Goal: Task Accomplishment & Management: Manage account settings

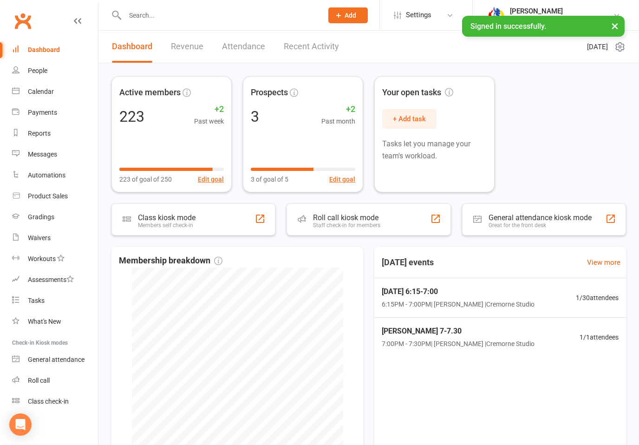
click at [612, 25] on button "×" at bounding box center [614, 26] width 17 height 20
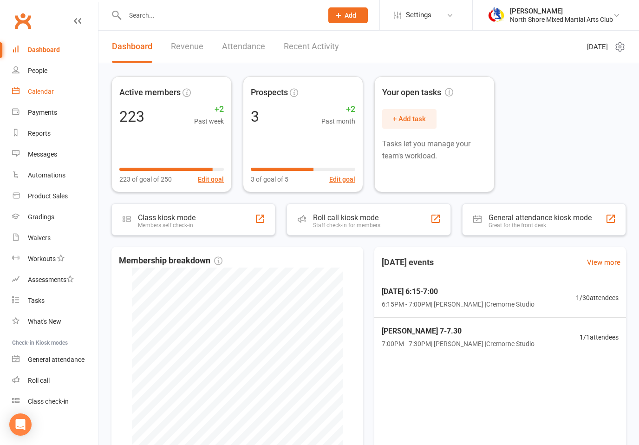
click at [45, 91] on div "Calendar" at bounding box center [41, 91] width 26 height 7
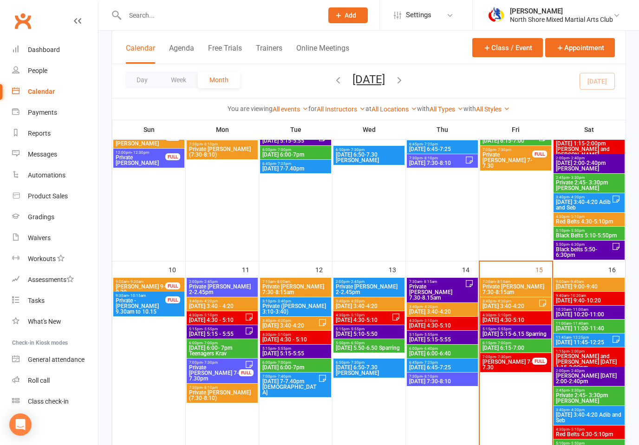
scroll to position [389, 0]
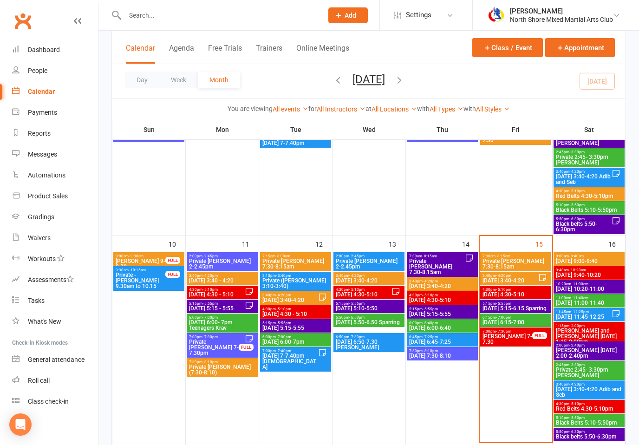
click at [535, 309] on span "[DATE] 5:15-6.15 Sparring" at bounding box center [515, 308] width 67 height 6
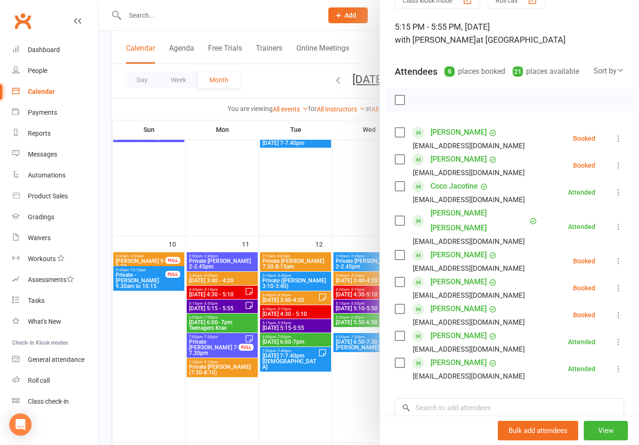
scroll to position [49, 0]
click at [464, 397] on input "search" at bounding box center [508, 406] width 229 height 19
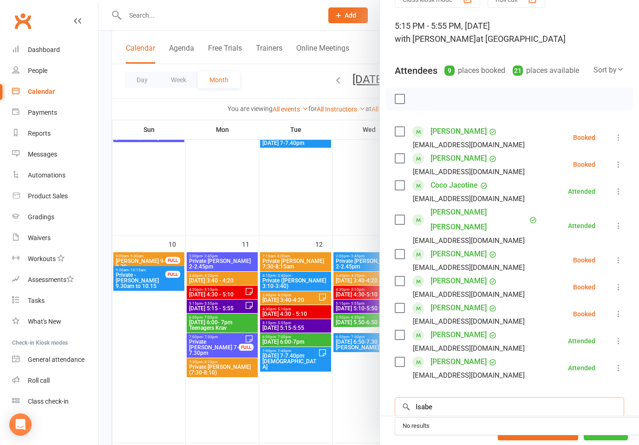
type input "Isabe"
drag, startPoint x: 588, startPoint y: 445, endPoint x: 582, endPoint y: 458, distance: 14.6
click at [582, 444] on div "Bulk add attendees View" at bounding box center [509, 429] width 259 height 29
click at [470, 397] on input "search" at bounding box center [508, 406] width 229 height 19
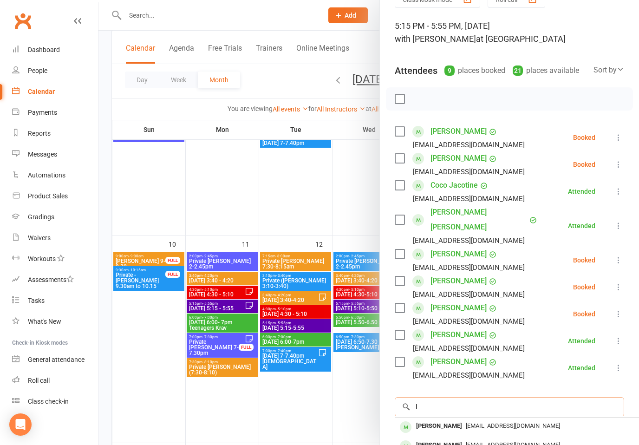
type input "I"
click at [532, 444] on html "Prospect Member Non-attending contact Class / event Appointment Grading event T…" at bounding box center [319, 358] width 639 height 1494
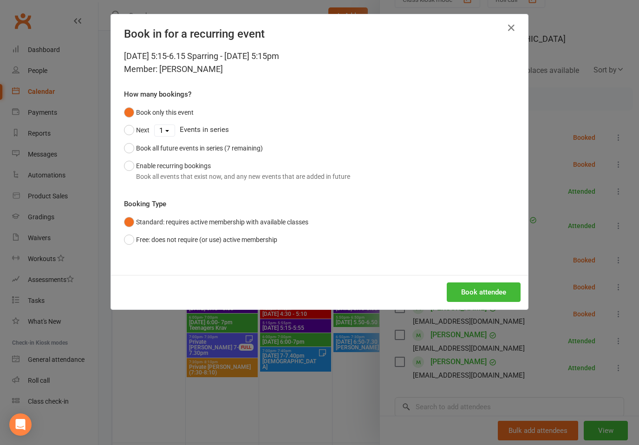
click at [505, 15] on div "Book in for a recurring event" at bounding box center [319, 31] width 417 height 35
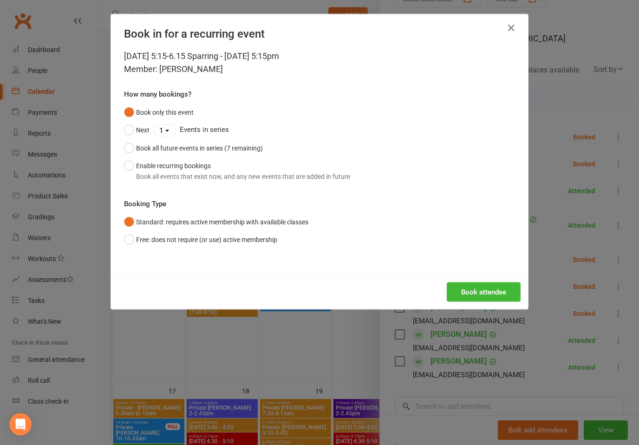
scroll to position [450, 0]
click at [482, 299] on button "Book attendee" at bounding box center [483, 291] width 74 height 19
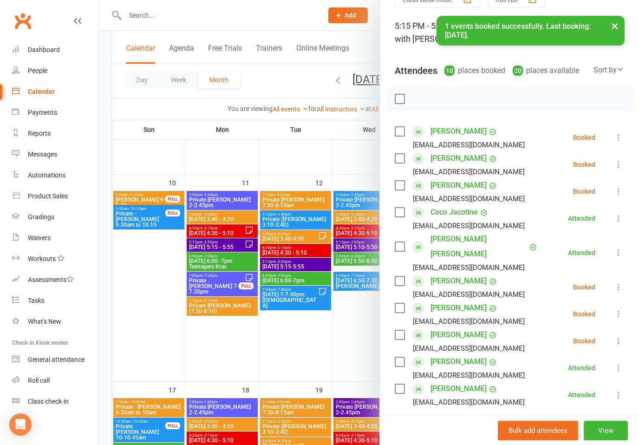
click at [620, 164] on icon at bounding box center [617, 164] width 9 height 9
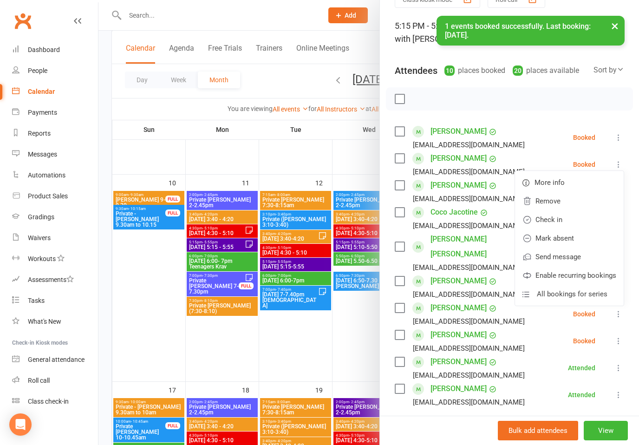
click at [555, 223] on link "Check in" at bounding box center [569, 219] width 109 height 19
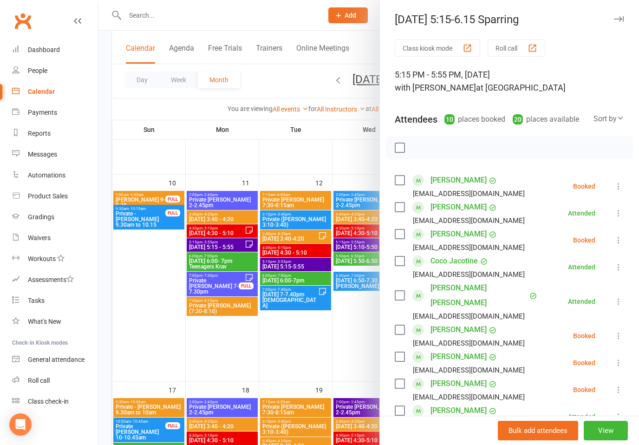
scroll to position [0, 0]
click at [621, 19] on icon "button" at bounding box center [618, 19] width 10 height 6
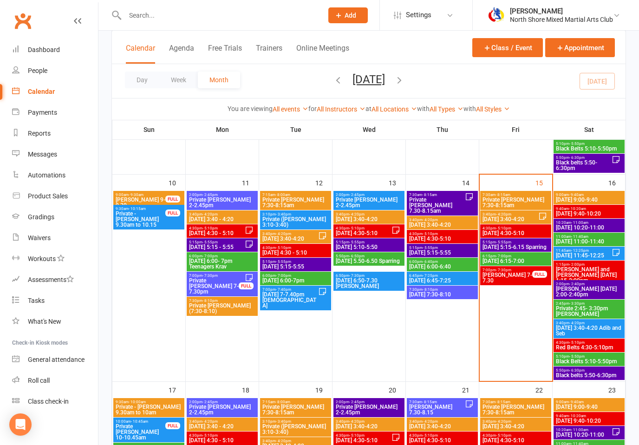
click at [511, 261] on span "[DATE] 6:15-7:00" at bounding box center [515, 261] width 67 height 6
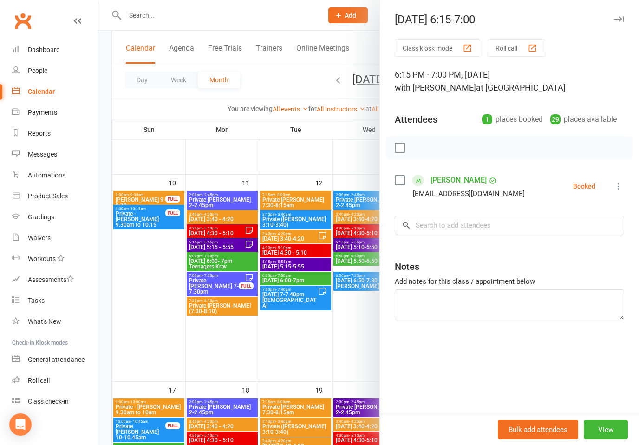
click at [620, 185] on icon at bounding box center [617, 185] width 9 height 9
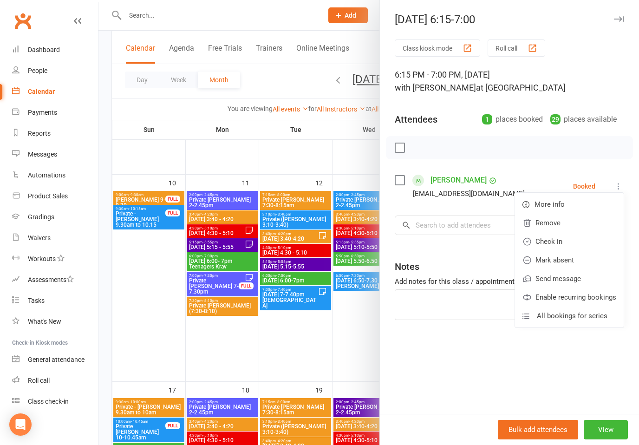
click at [569, 242] on link "Check in" at bounding box center [569, 241] width 109 height 19
